Goal: Entertainment & Leisure: Consume media (video, audio)

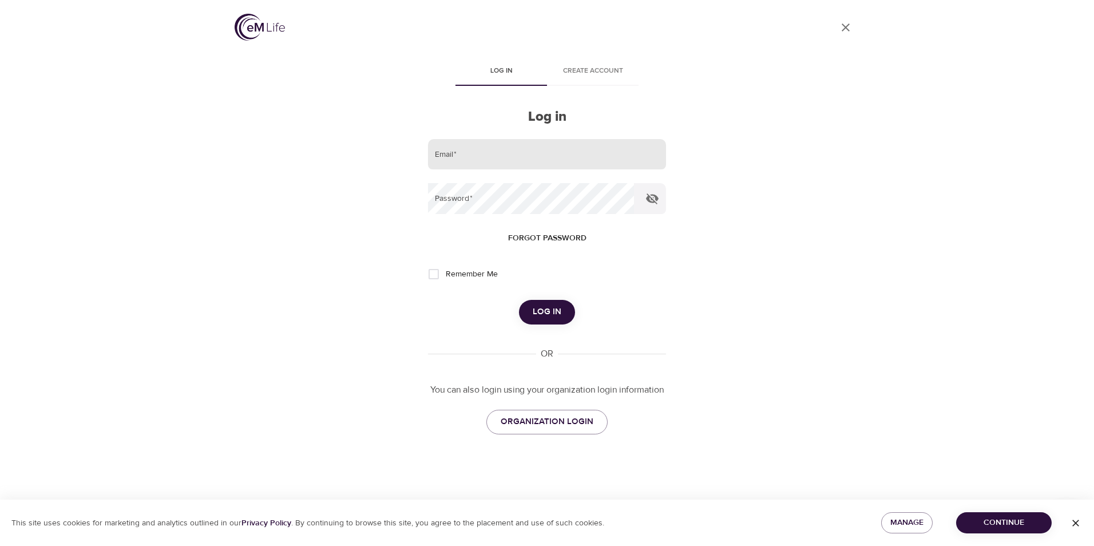
click at [497, 143] on input "email" at bounding box center [547, 154] width 238 height 31
type input "[EMAIL_ADDRESS][DOMAIN_NAME]"
click at [519, 300] on button "Log in" at bounding box center [547, 312] width 56 height 24
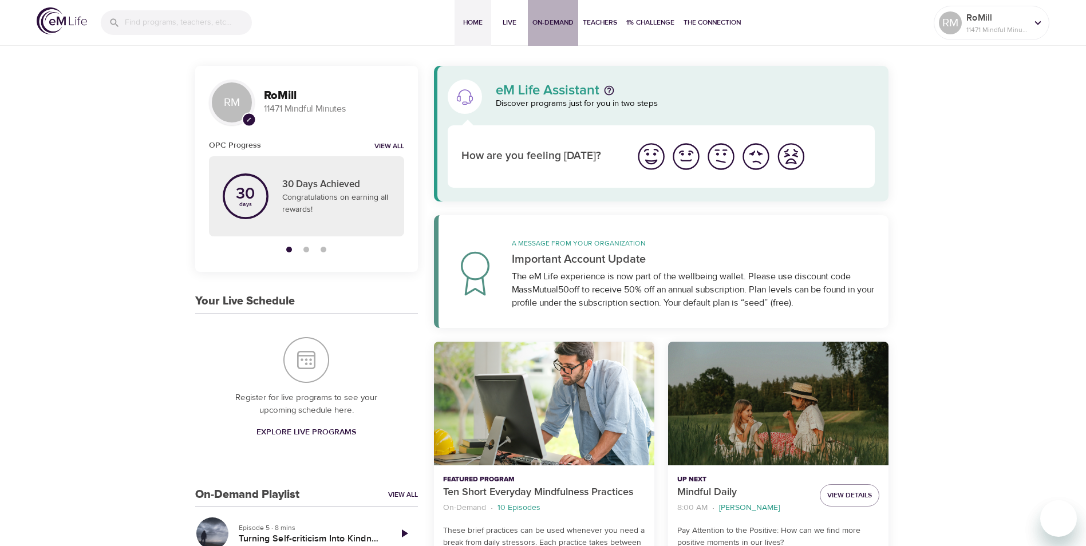
click at [552, 23] on span "On-Demand" at bounding box center [552, 23] width 41 height 12
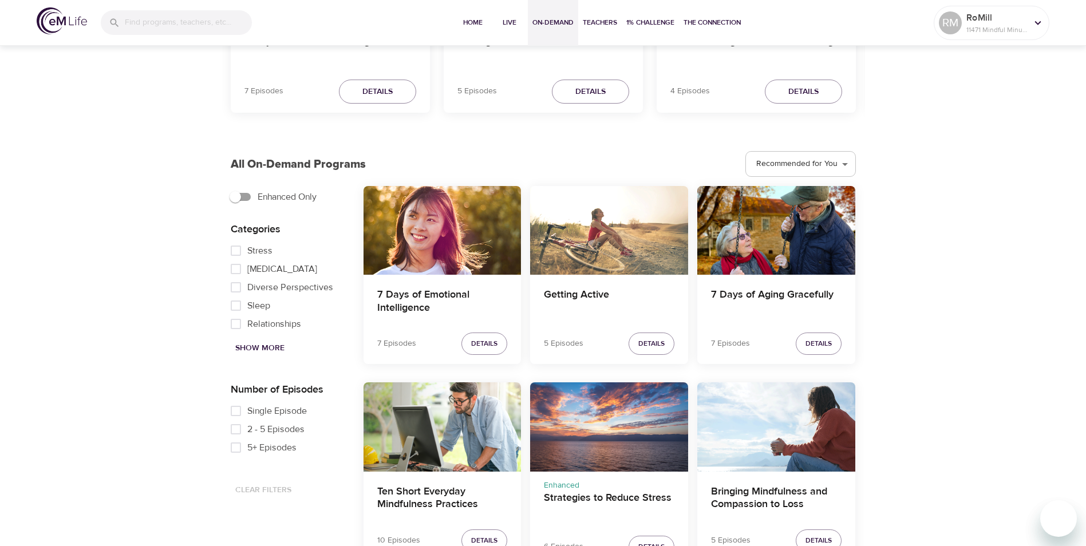
scroll to position [286, 0]
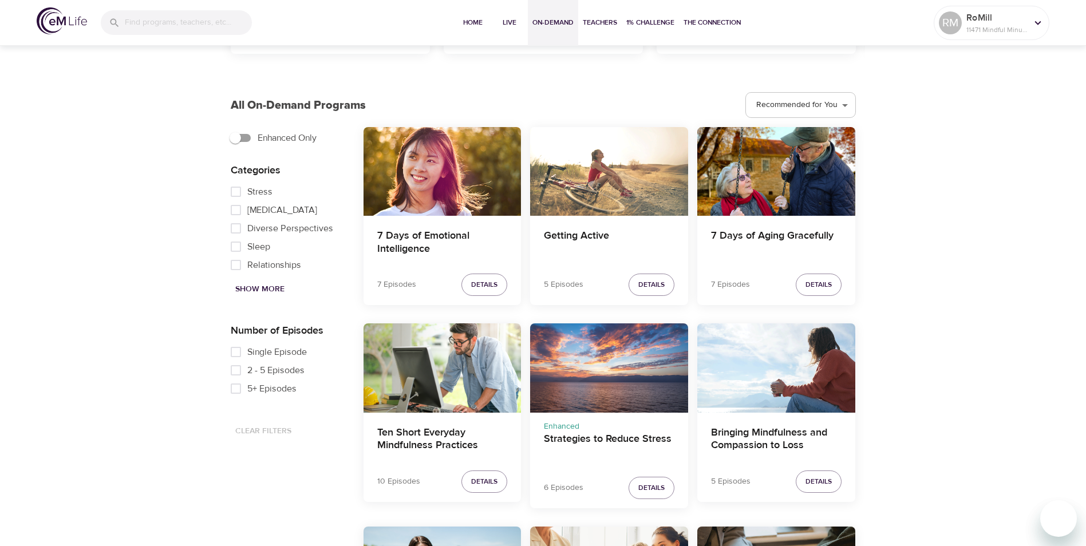
click at [238, 389] on input "5+ Episodes" at bounding box center [235, 389] width 23 height 18
checkbox input "true"
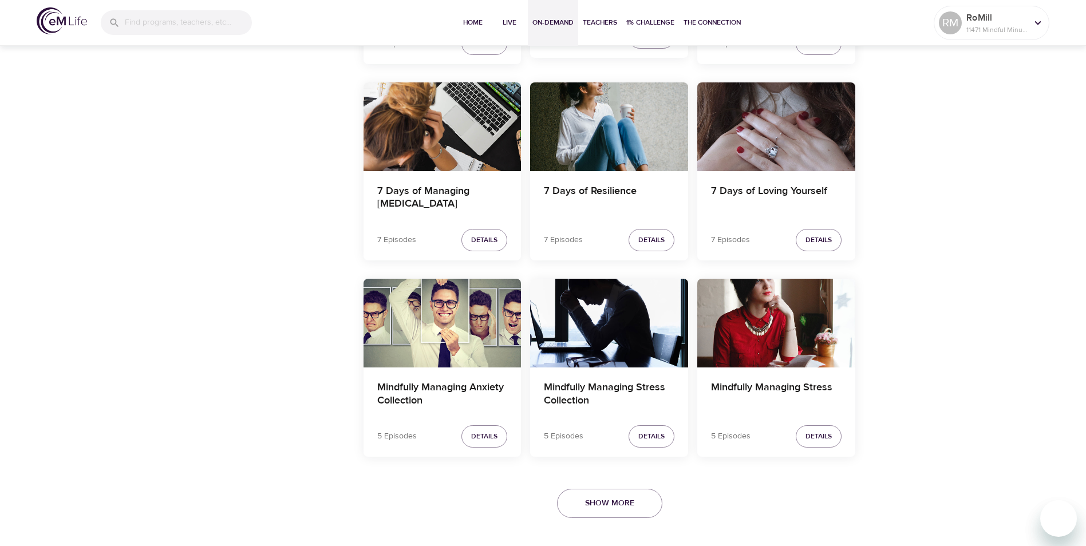
scroll to position [1926, 0]
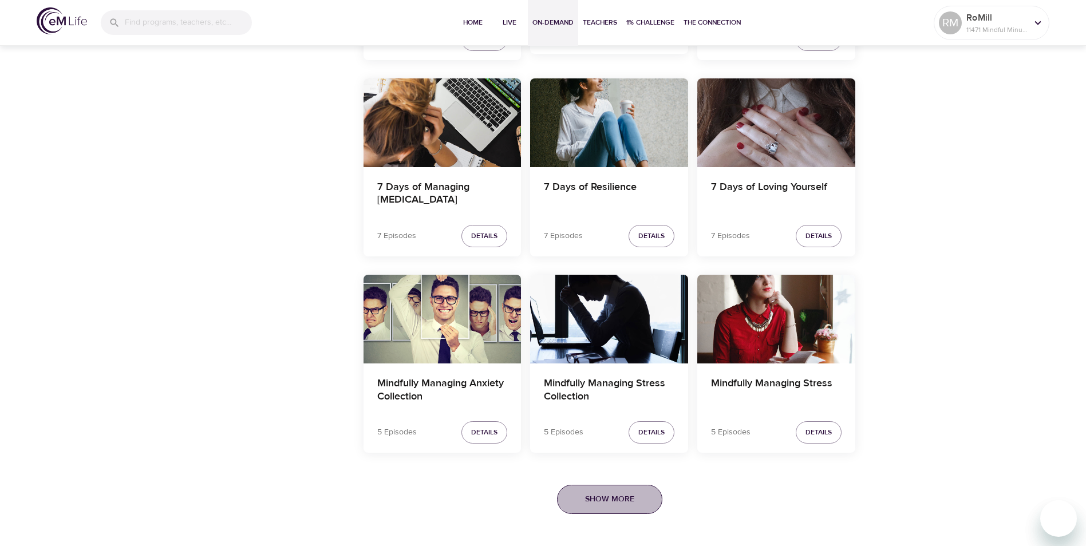
click at [593, 496] on span "Show More" at bounding box center [609, 499] width 49 height 14
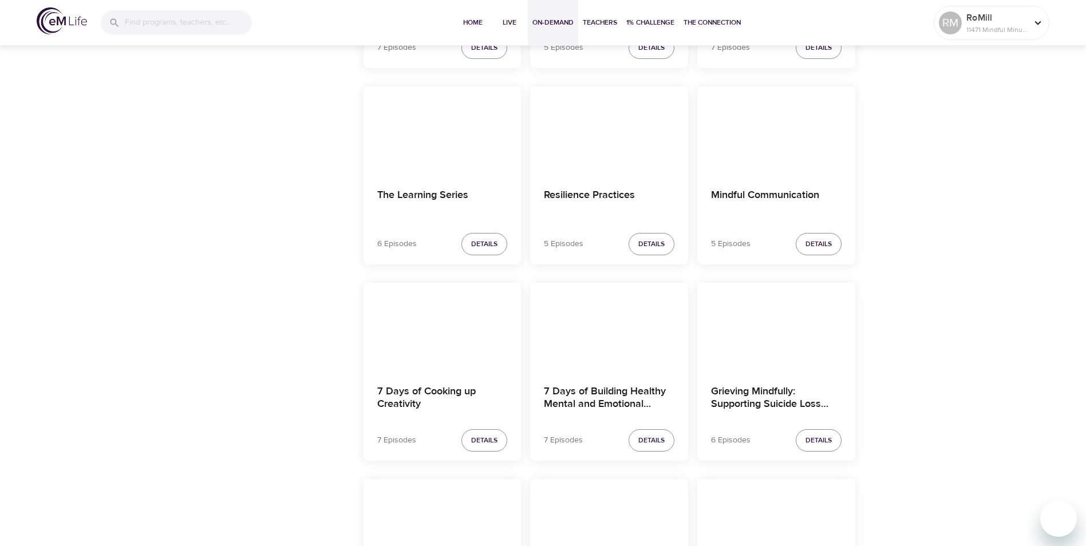
scroll to position [3357, 0]
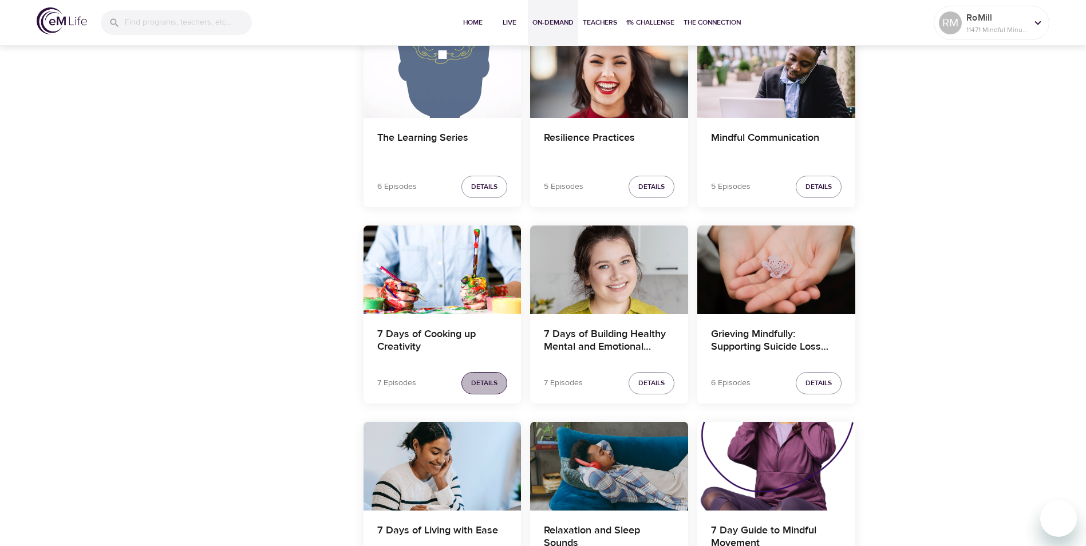
click at [484, 386] on span "Details" at bounding box center [484, 383] width 26 height 12
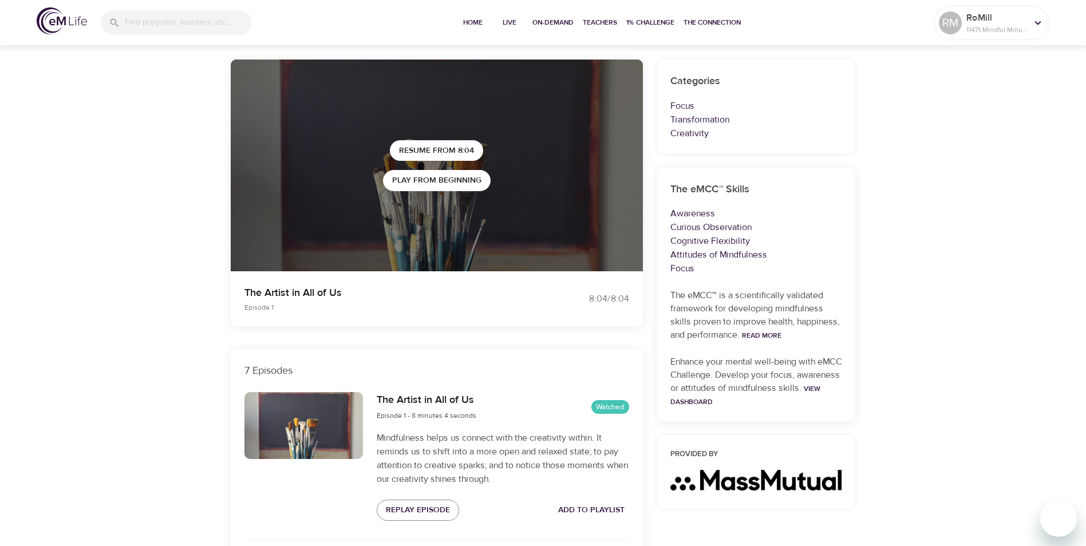
scroll to position [286, 0]
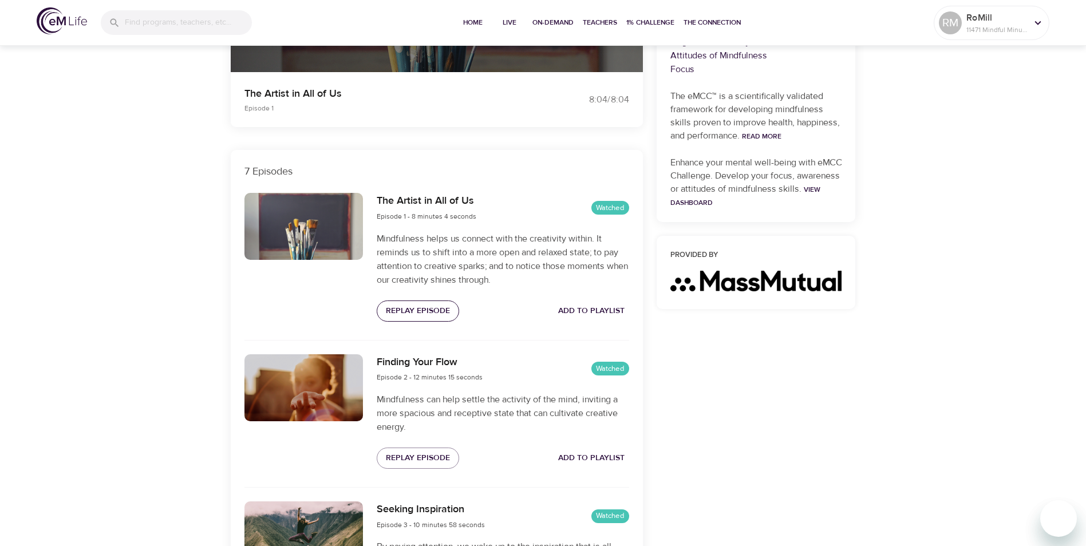
click at [411, 309] on span "Replay Episode" at bounding box center [418, 311] width 64 height 14
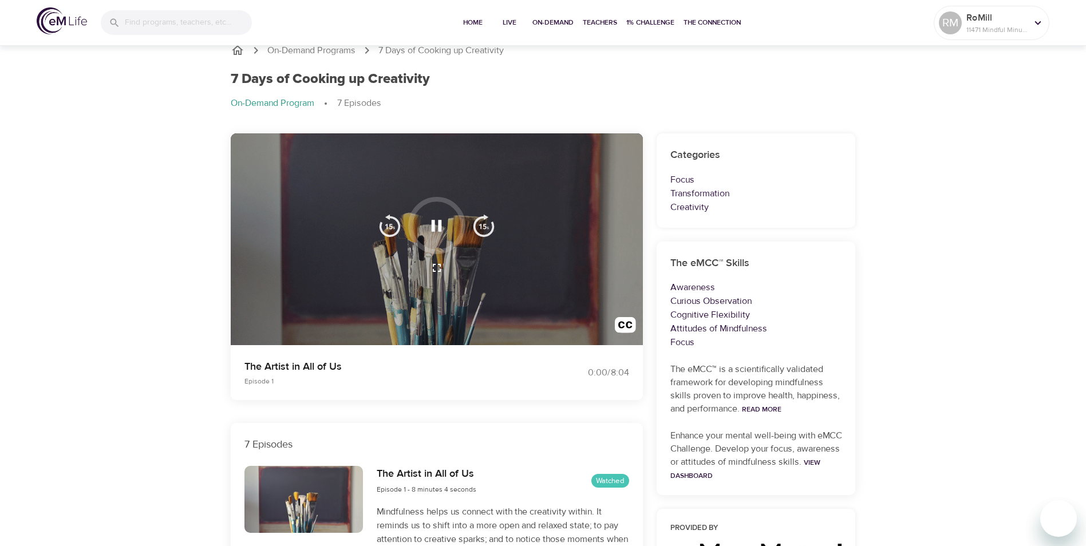
scroll to position [0, 0]
